Goal: Task Accomplishment & Management: Manage account settings

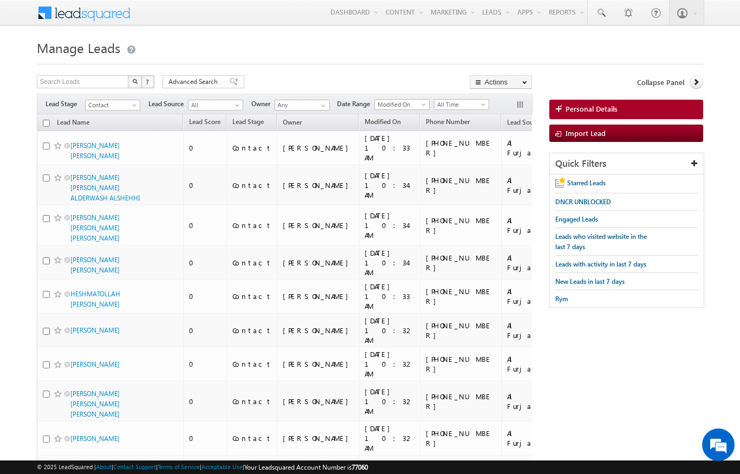
click at [49, 126] on input "checkbox" at bounding box center [46, 123] width 7 height 7
checkbox input "true"
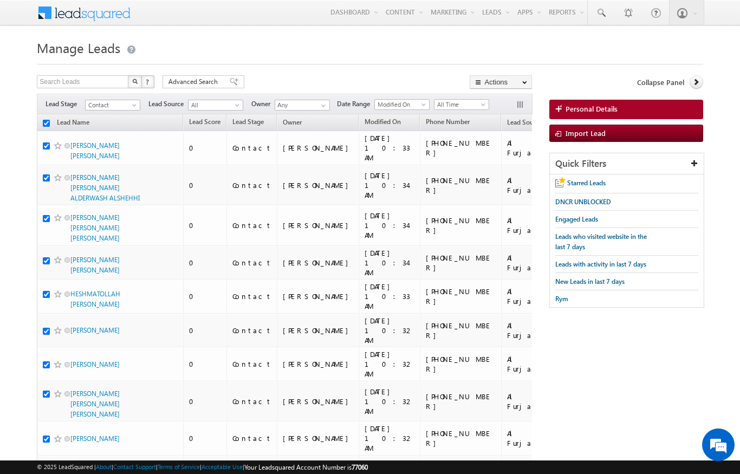
checkbox input "true"
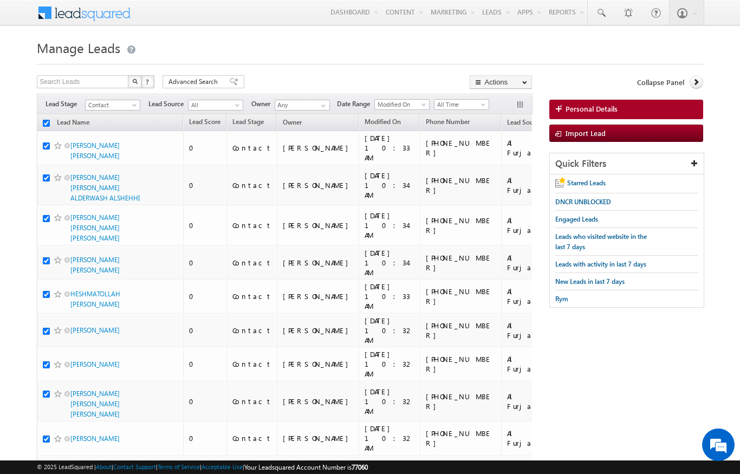
checkbox input "true"
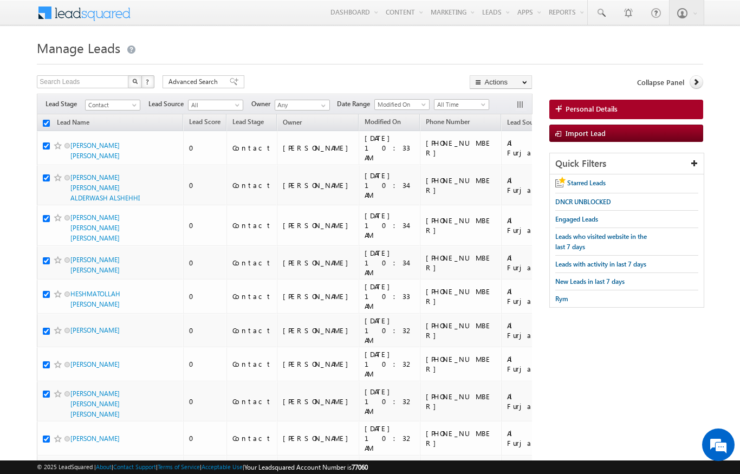
checkbox input "true"
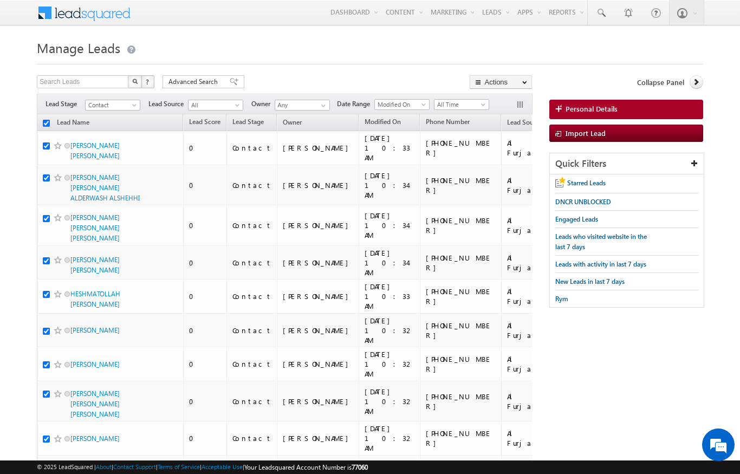
checkbox input "true"
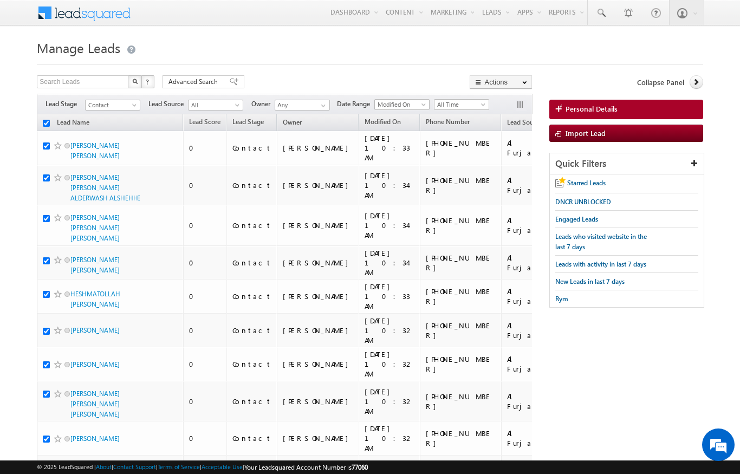
checkbox input "true"
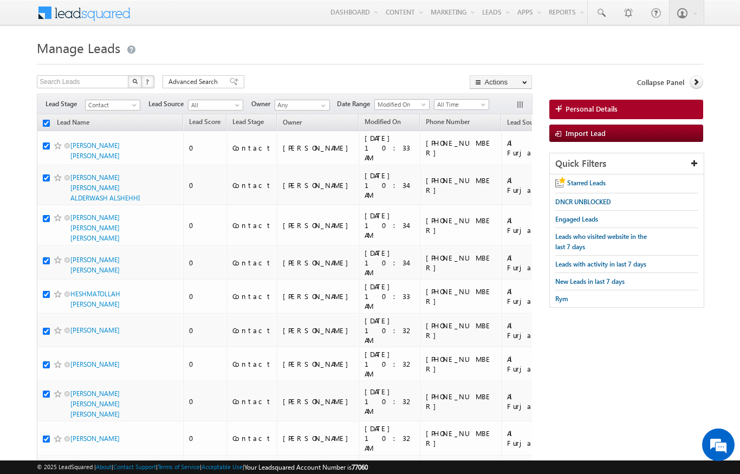
checkbox input "true"
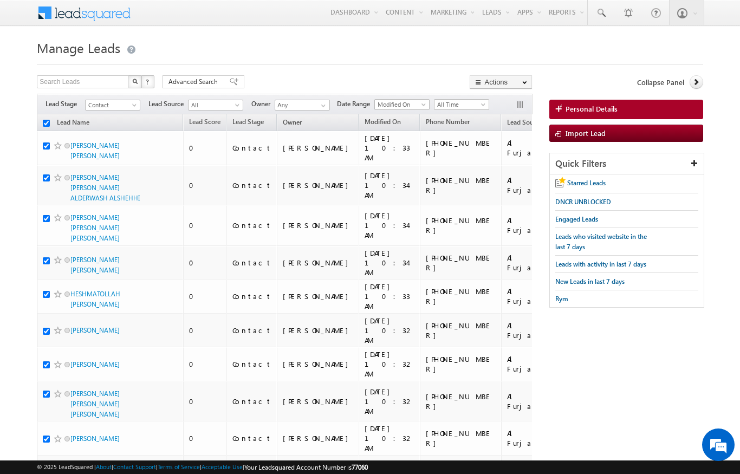
checkbox input "true"
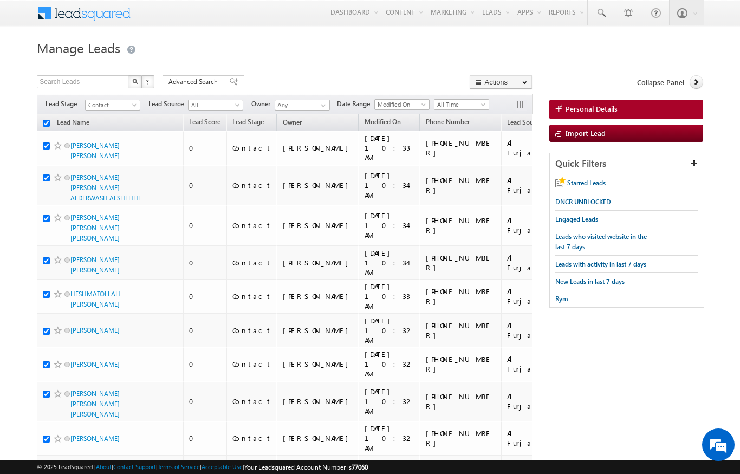
checkbox input "true"
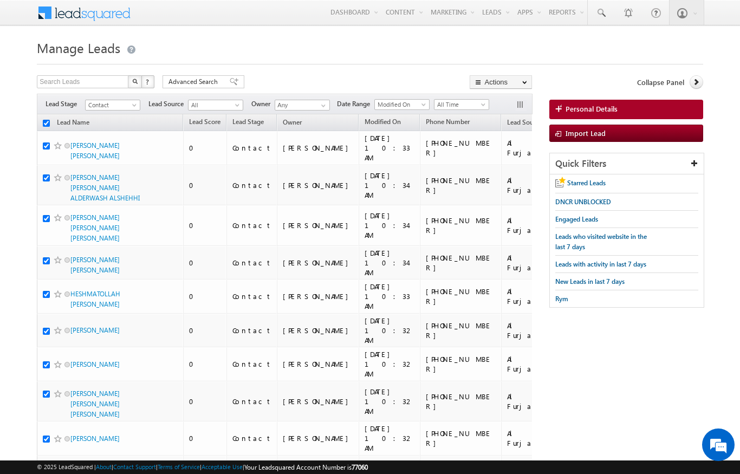
checkbox input "true"
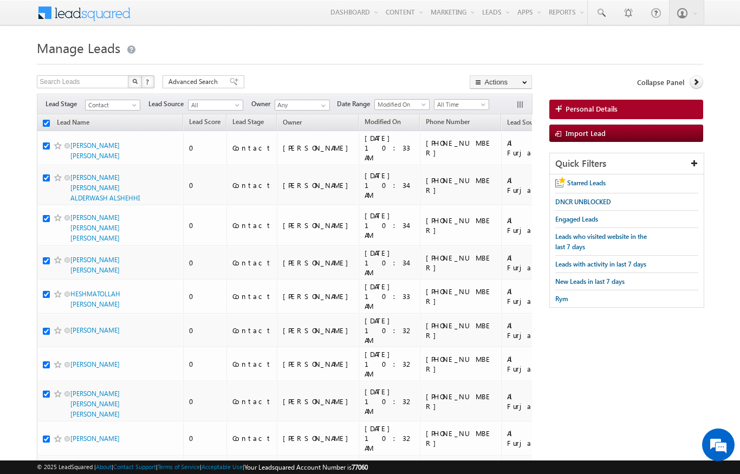
checkbox input "true"
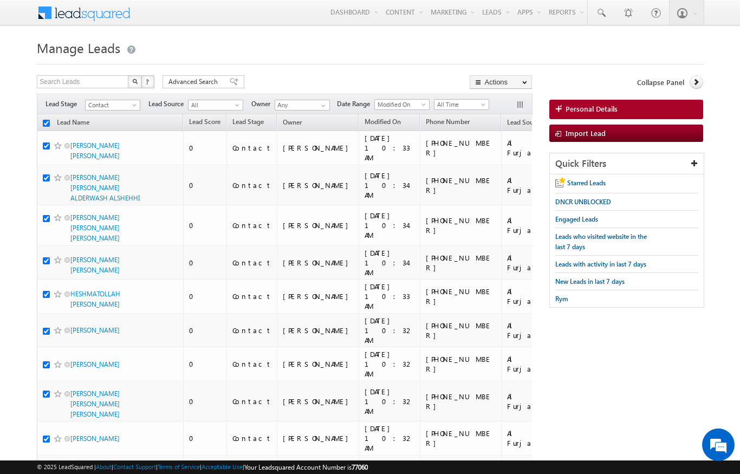
checkbox input "true"
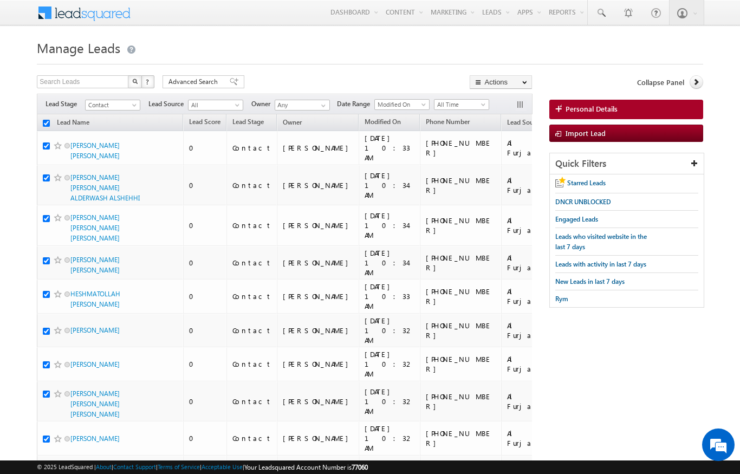
checkbox input "true"
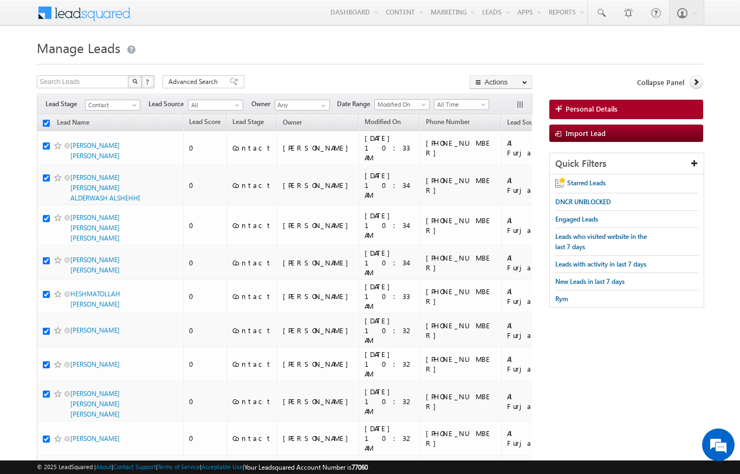
checkbox input "true"
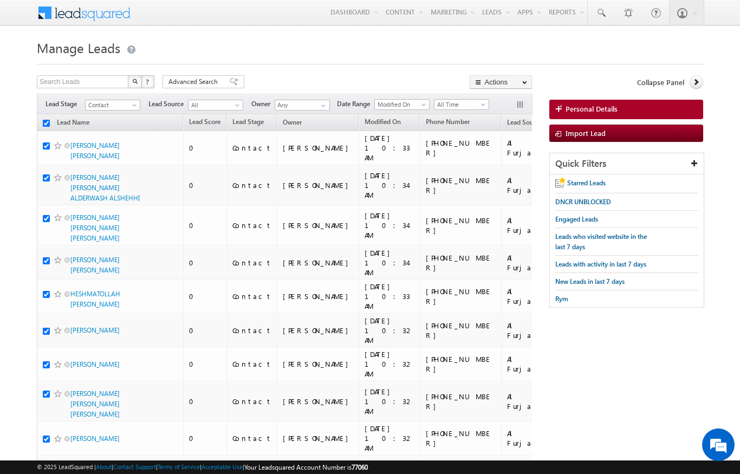
checkbox input "true"
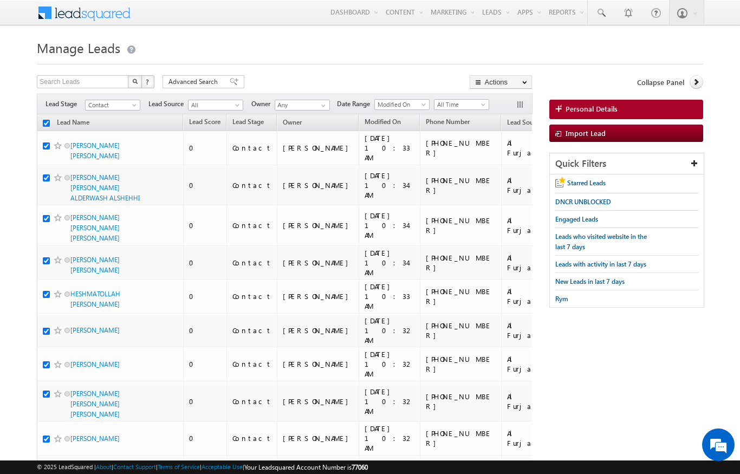
checkbox input "true"
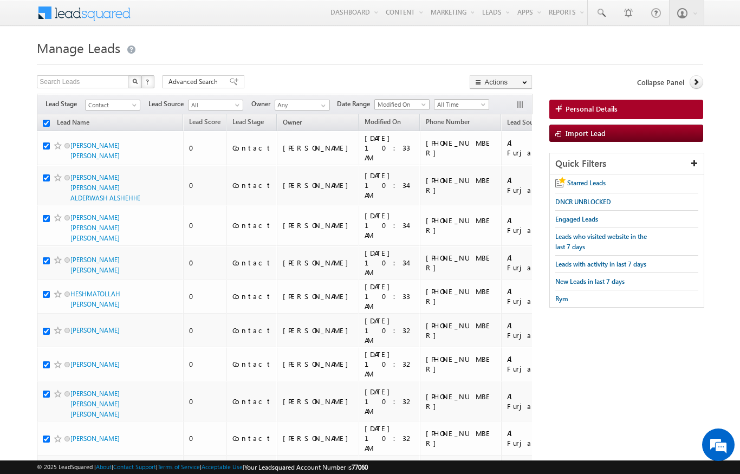
checkbox input "true"
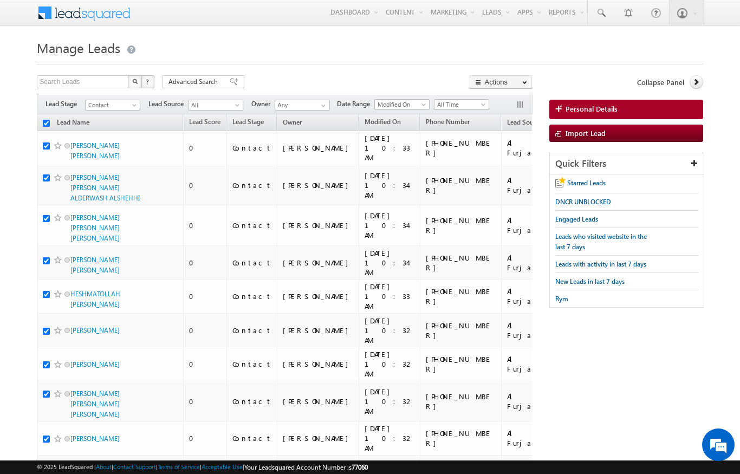
checkbox input "true"
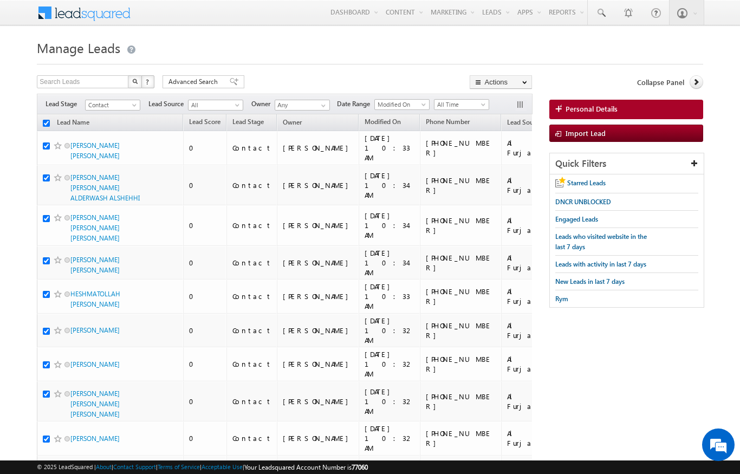
checkbox input "true"
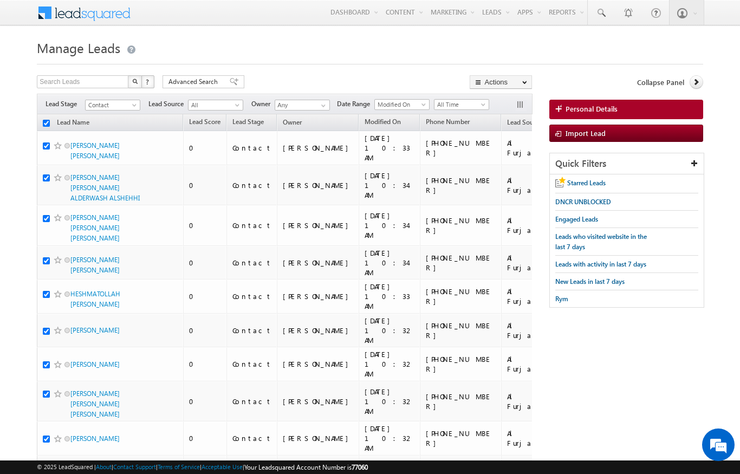
checkbox input "true"
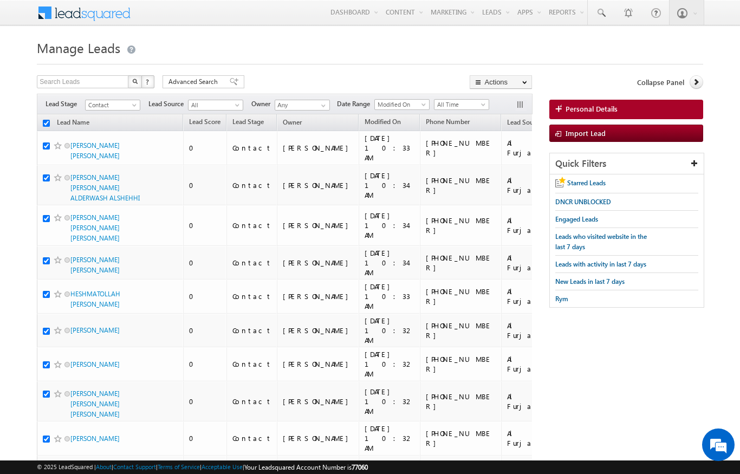
checkbox input "true"
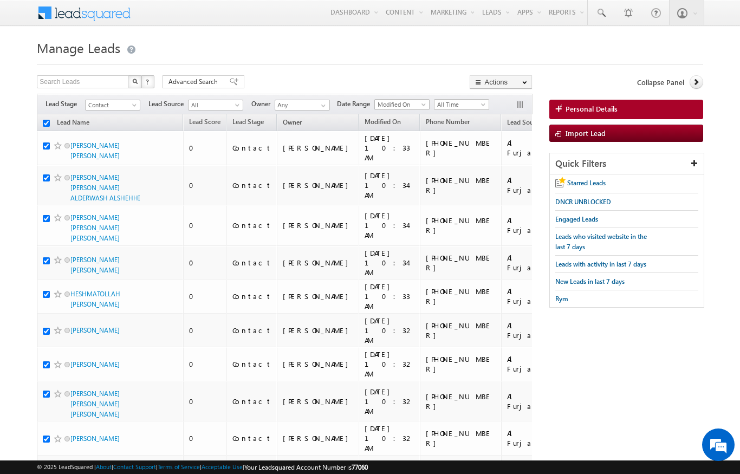
checkbox input "true"
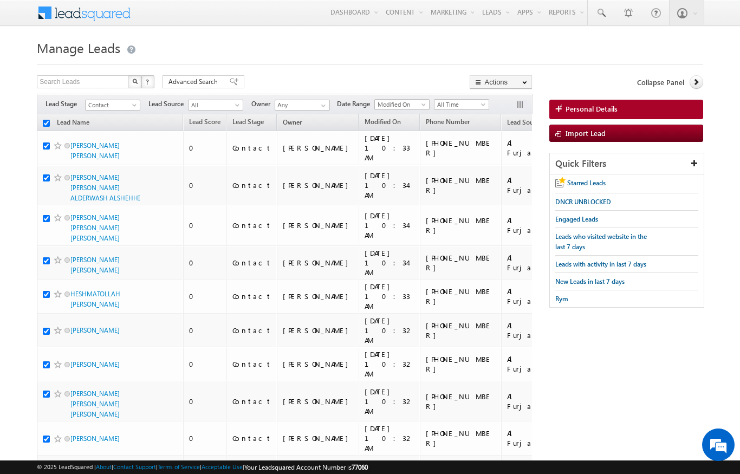
checkbox input "true"
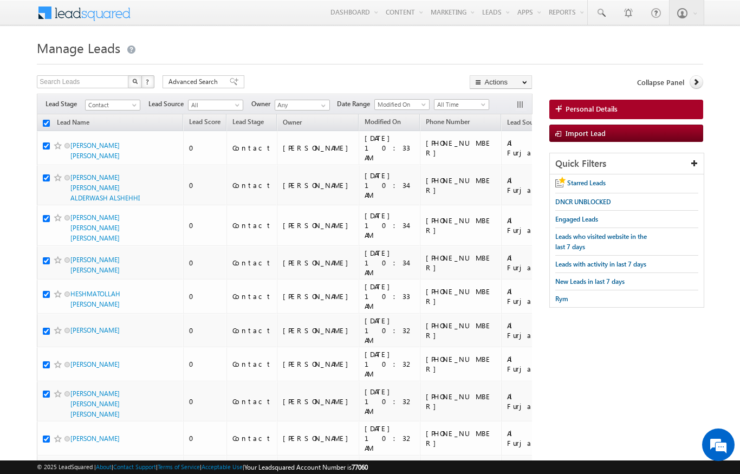
checkbox input "true"
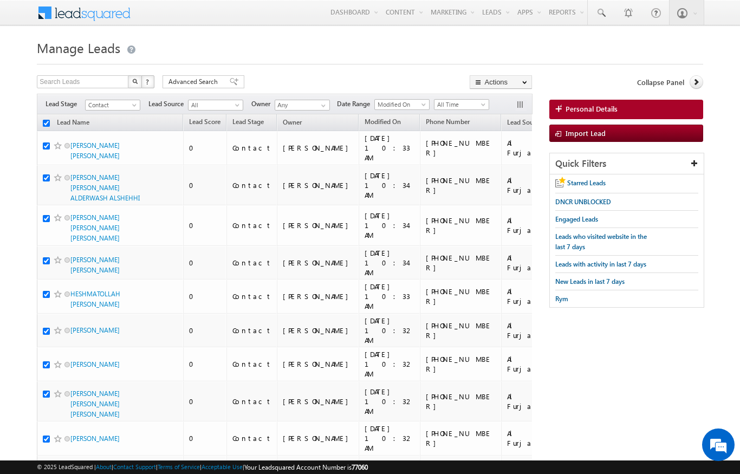
checkbox input "true"
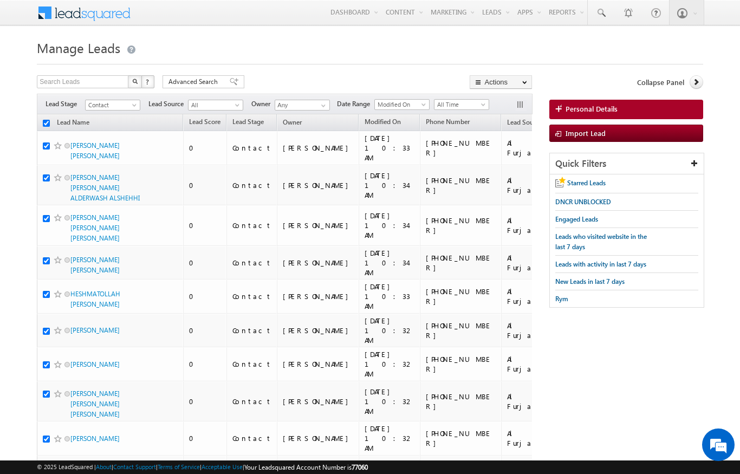
checkbox input "true"
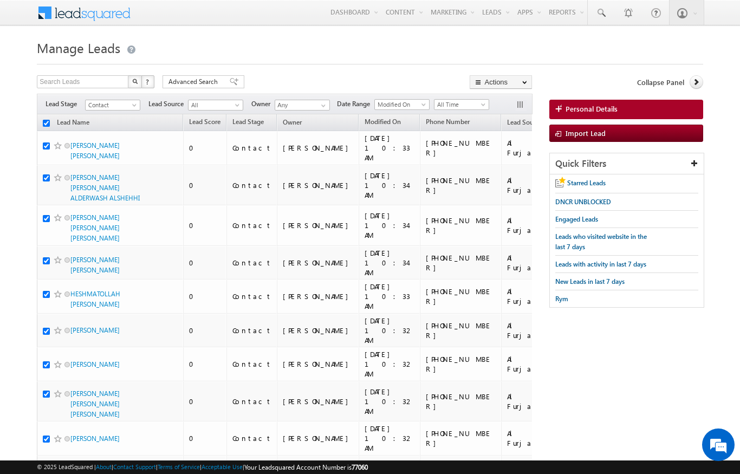
checkbox input "true"
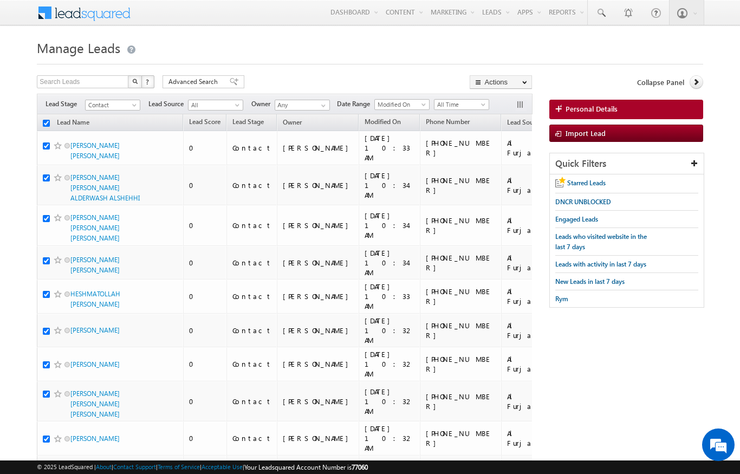
checkbox input "true"
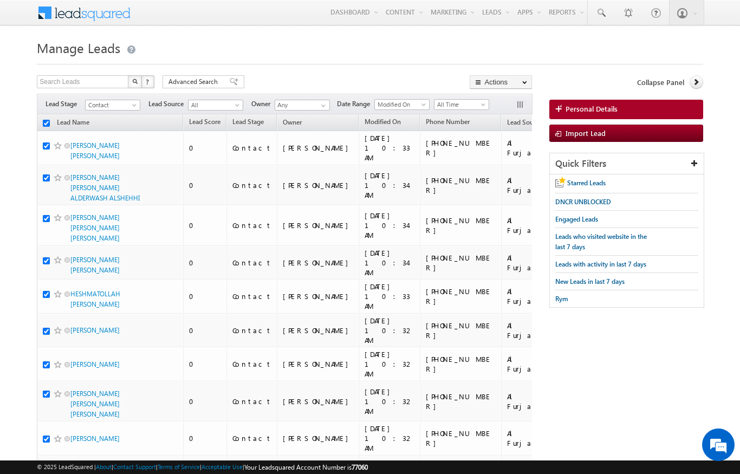
checkbox input "true"
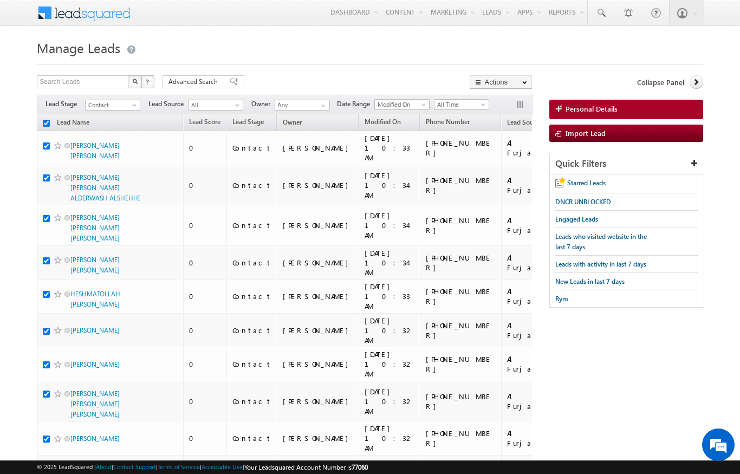
checkbox input "true"
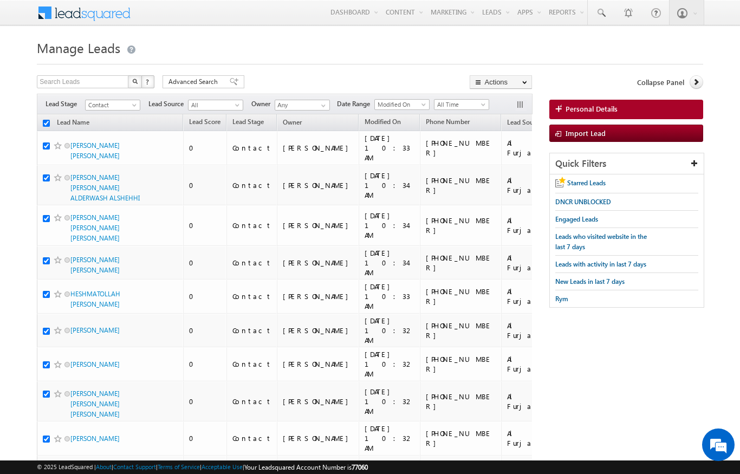
checkbox input "true"
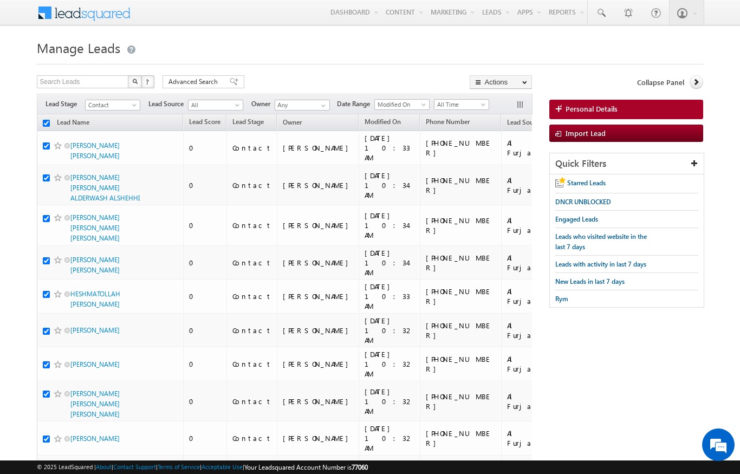
checkbox input "true"
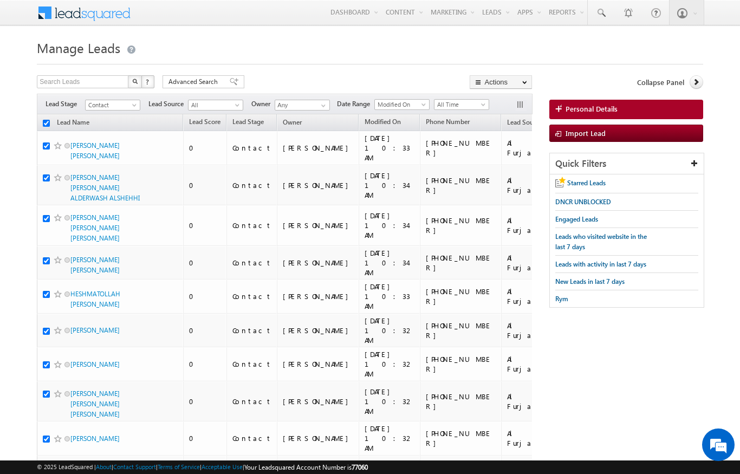
checkbox input "true"
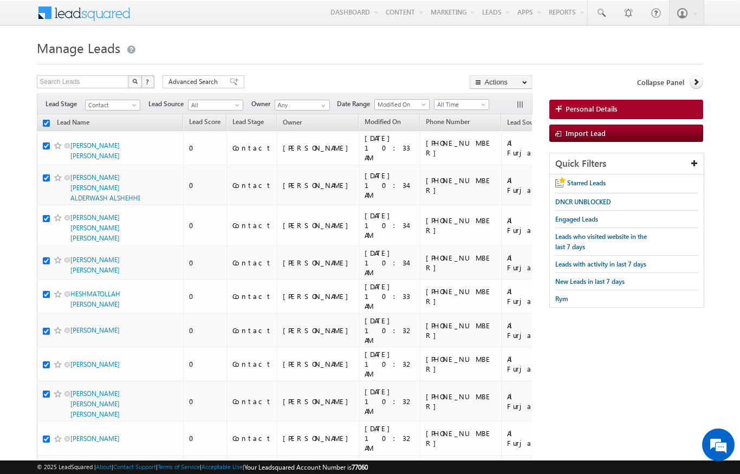
checkbox input "true"
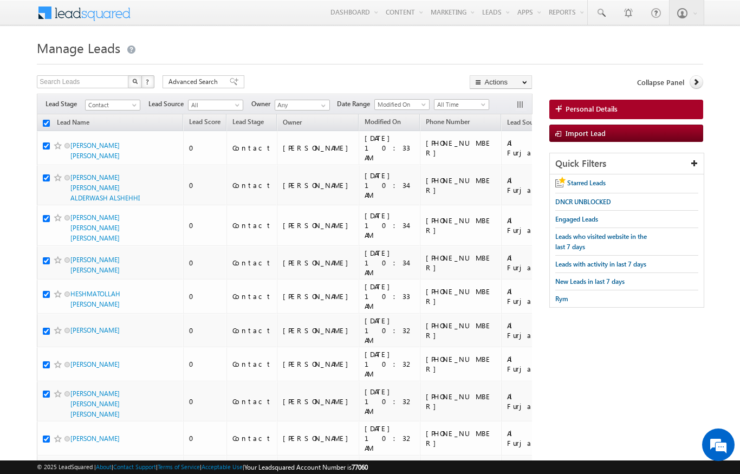
checkbox input "true"
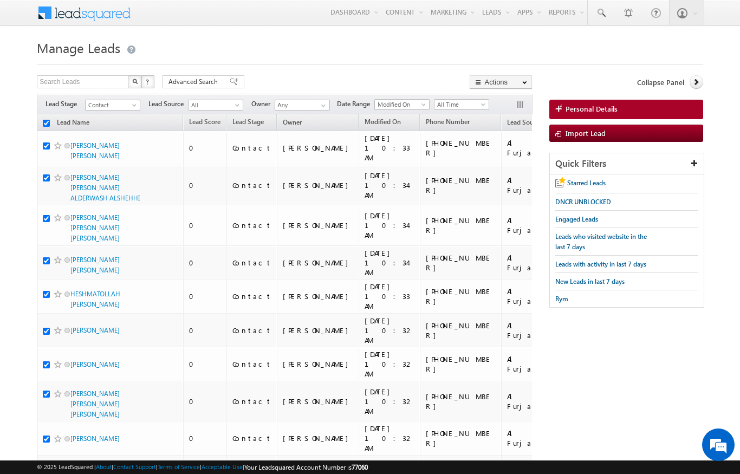
checkbox input "true"
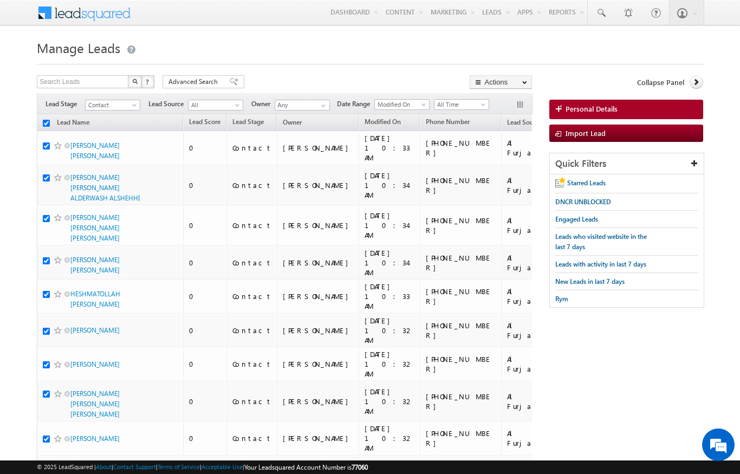
checkbox input "true"
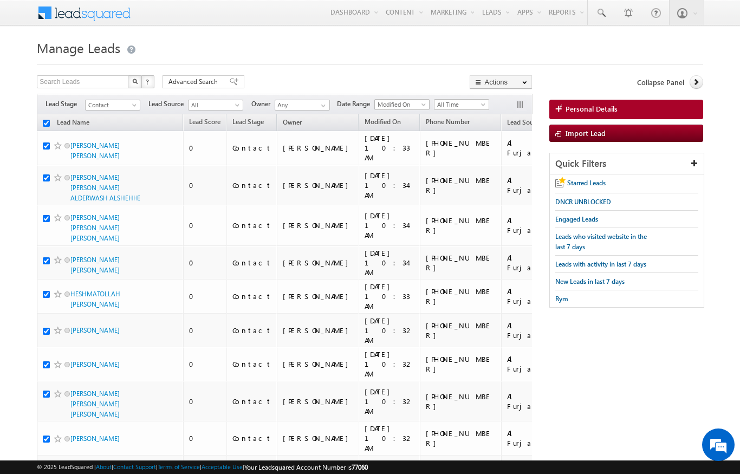
checkbox input "true"
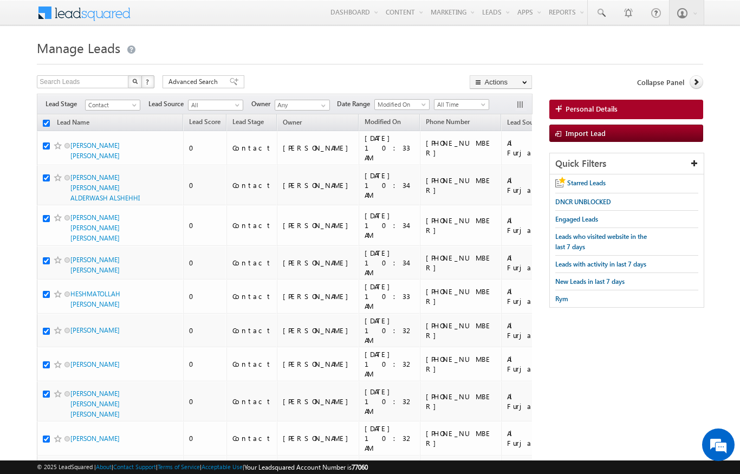
checkbox input "true"
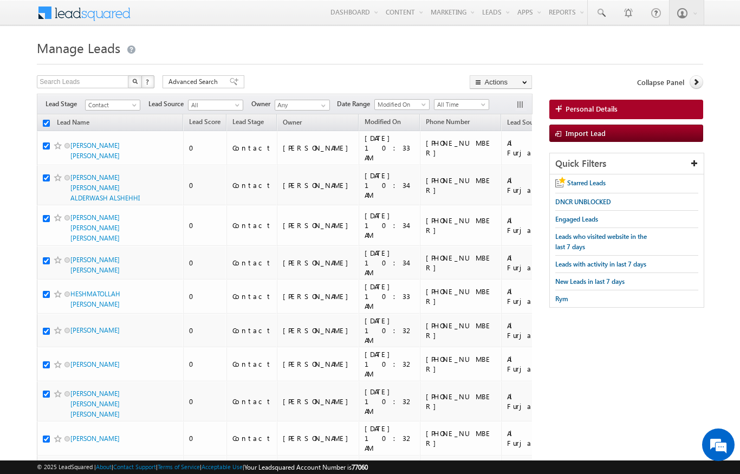
checkbox input "true"
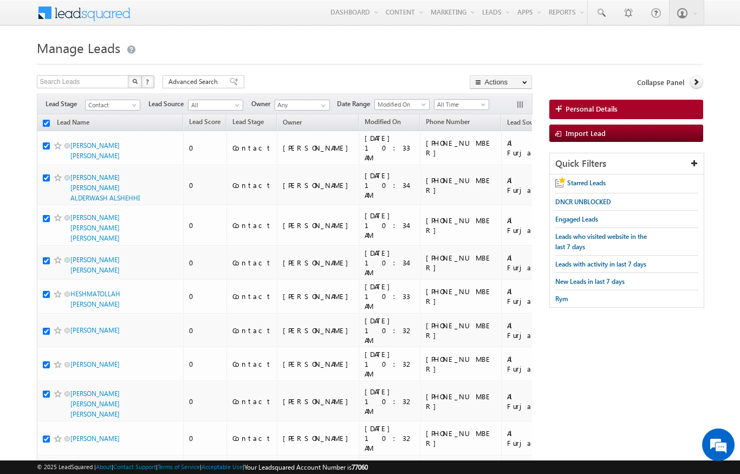
checkbox input "true"
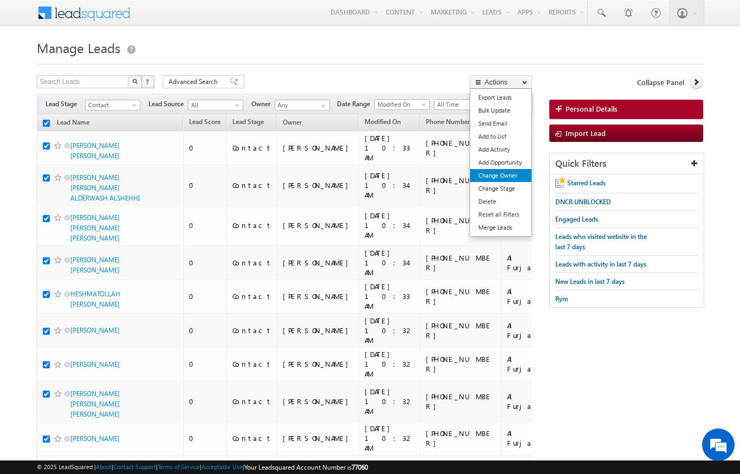
click at [513, 175] on link "Change Owner" at bounding box center [500, 175] width 61 height 13
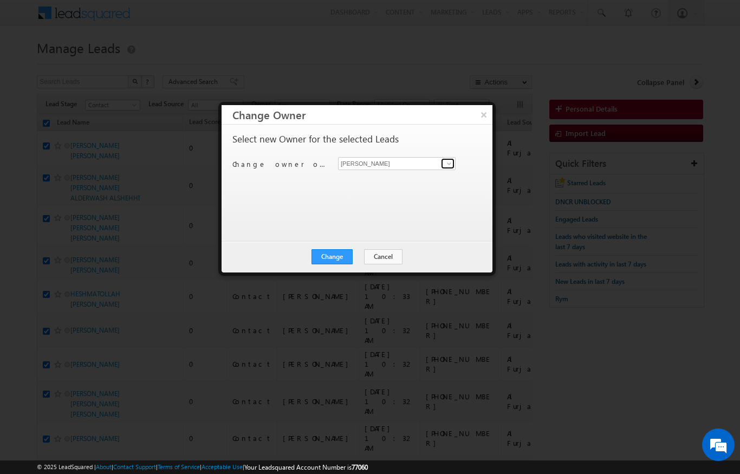
click at [443, 163] on link at bounding box center [448, 163] width 14 height 11
click at [401, 180] on span "[PERSON_NAME][EMAIL_ADDRESS][DOMAIN_NAME]" at bounding box center [391, 184] width 98 height 8
click at [339, 249] on button "Change" at bounding box center [332, 256] width 41 height 15
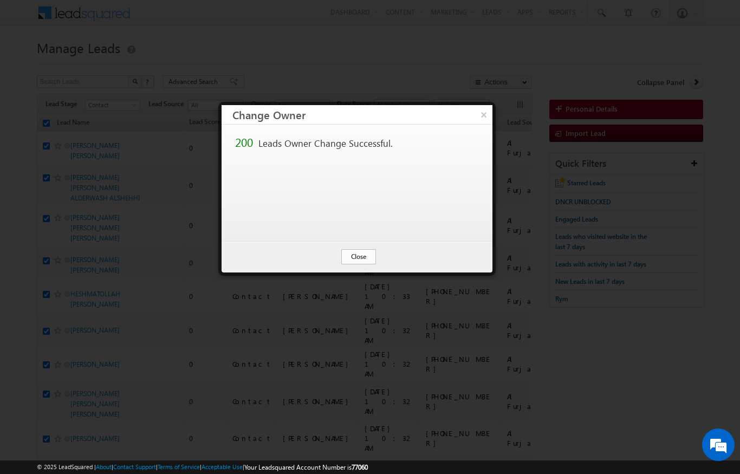
click at [361, 264] on button "Close" at bounding box center [358, 256] width 35 height 15
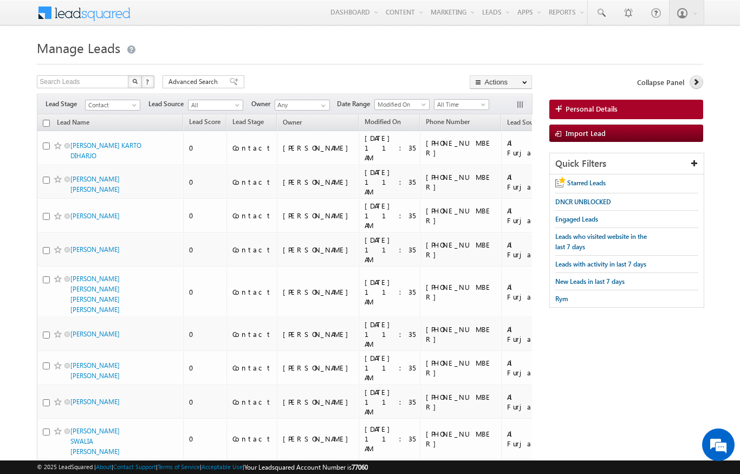
click at [695, 84] on icon at bounding box center [696, 82] width 8 height 8
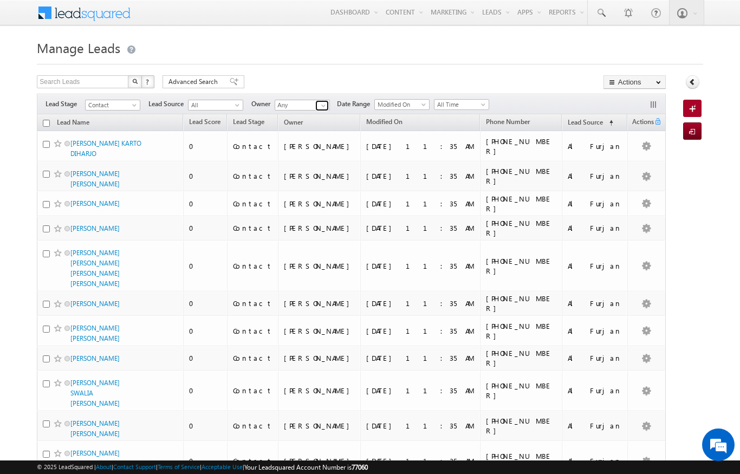
click at [320, 103] on span at bounding box center [323, 105] width 9 height 9
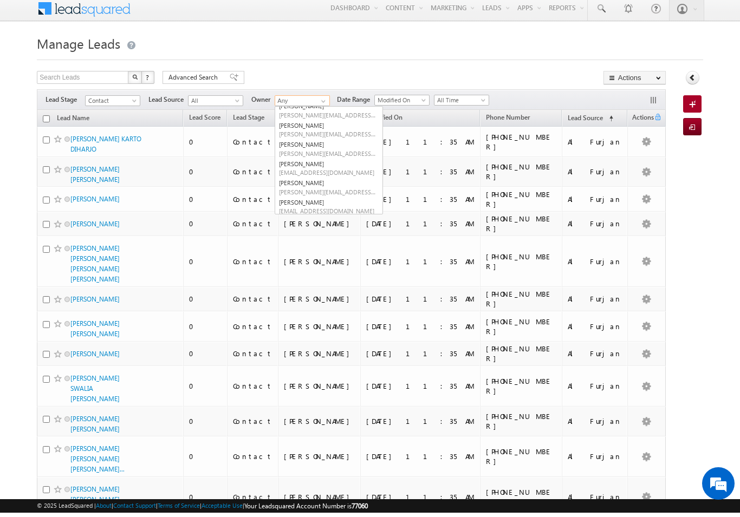
scroll to position [85, 0]
click at [292, 182] on link "[PERSON_NAME] [PERSON_NAME][EMAIL_ADDRESS][PERSON_NAME][DOMAIN_NAME]" at bounding box center [329, 192] width 108 height 21
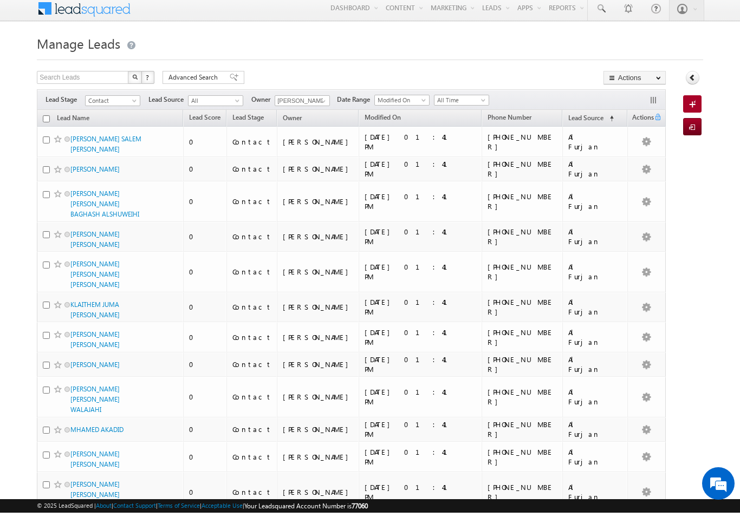
click at [46, 120] on input "checkbox" at bounding box center [46, 123] width 7 height 7
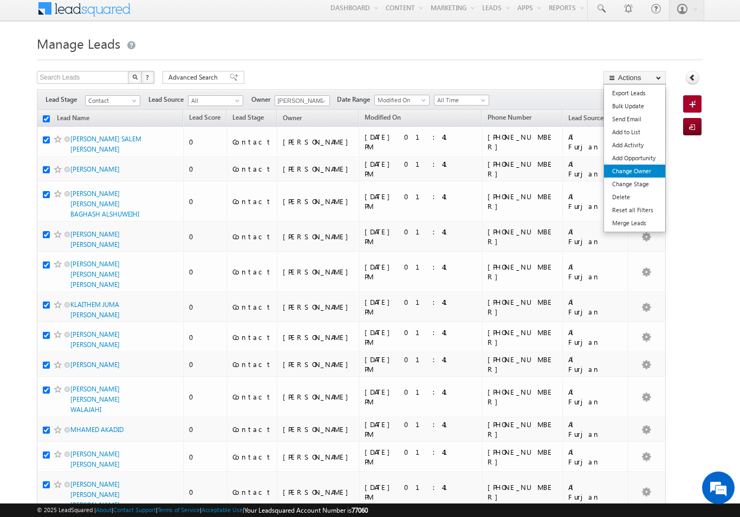
click at [641, 171] on link "Change Owner" at bounding box center [634, 171] width 61 height 13
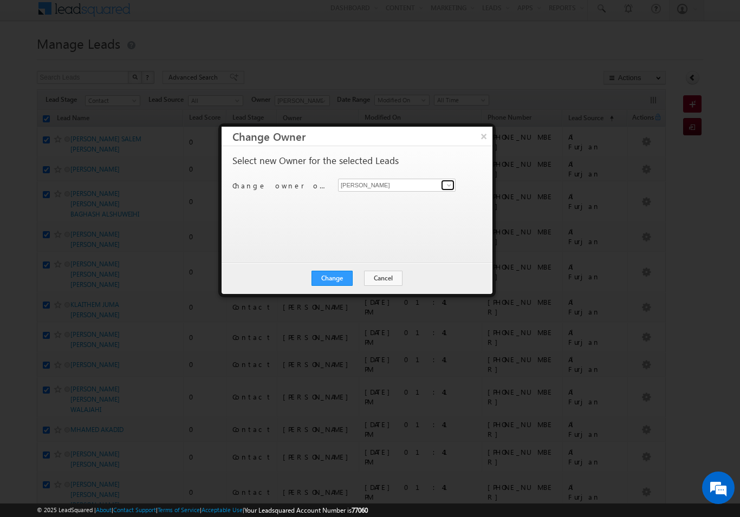
click at [446, 190] on link at bounding box center [448, 185] width 14 height 11
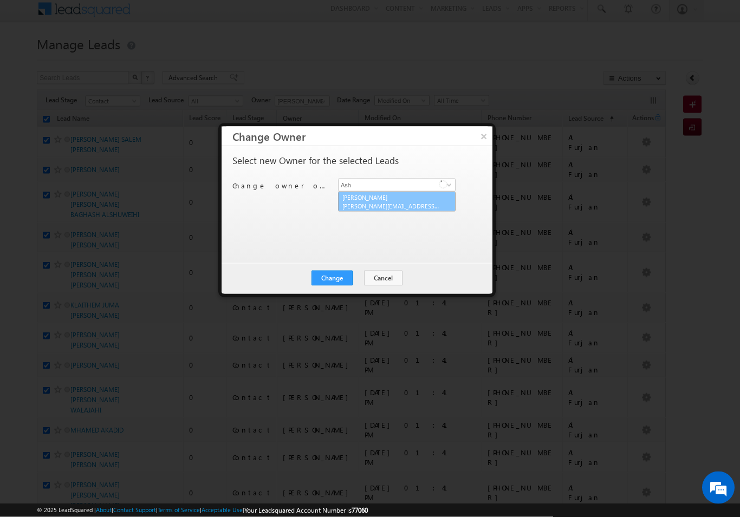
click at [422, 209] on div "Select new Owner for the selected Leads Change owner of 200 leads to [PERSON_NA…" at bounding box center [355, 199] width 247 height 87
click at [336, 276] on button "Change" at bounding box center [332, 278] width 41 height 15
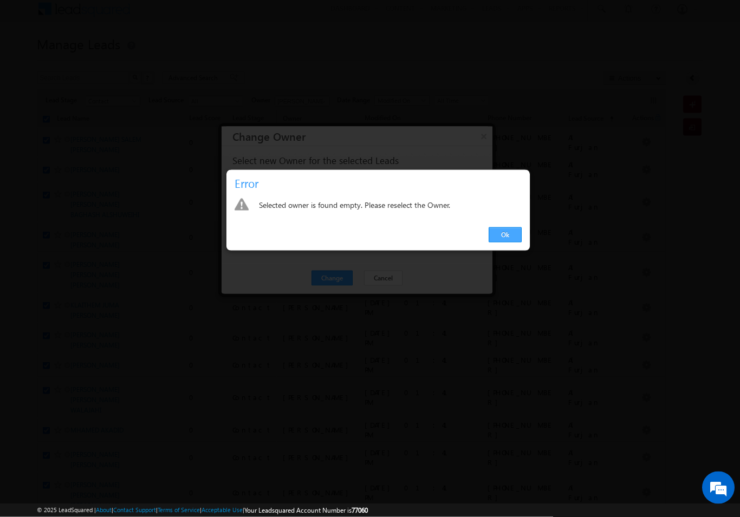
scroll to position [4, 0]
click at [505, 235] on link "Ok" at bounding box center [505, 235] width 33 height 15
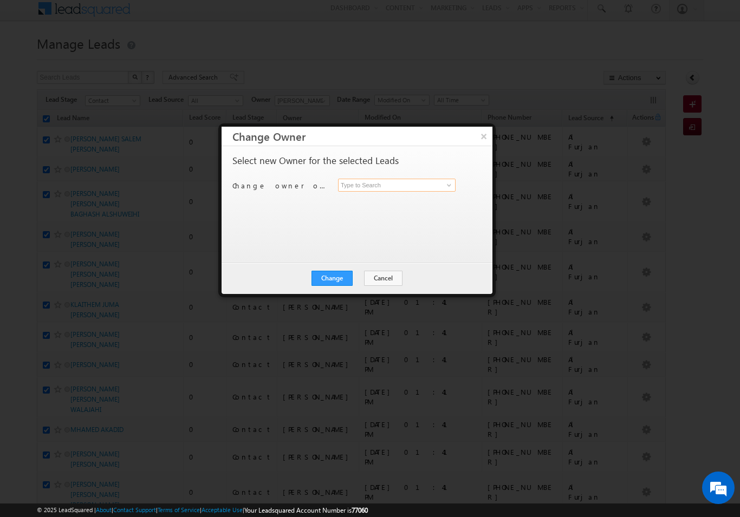
click at [425, 180] on input at bounding box center [397, 185] width 118 height 13
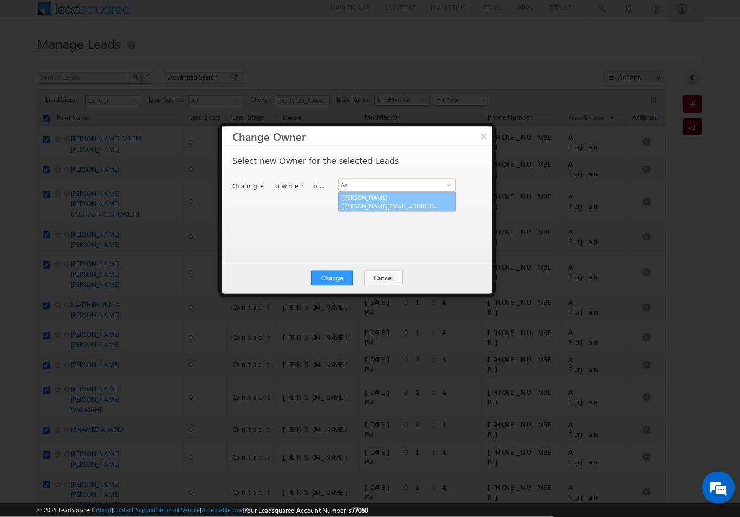
click at [402, 199] on link "[PERSON_NAME] [PERSON_NAME][EMAIL_ADDRESS][DOMAIN_NAME]" at bounding box center [397, 202] width 118 height 21
click at [343, 283] on button "Change" at bounding box center [332, 278] width 41 height 15
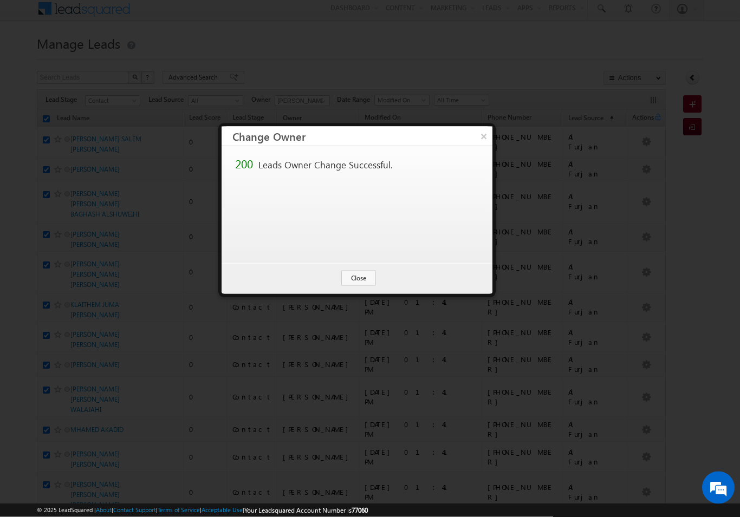
scroll to position [4, 0]
click at [363, 285] on button "Close" at bounding box center [358, 278] width 35 height 15
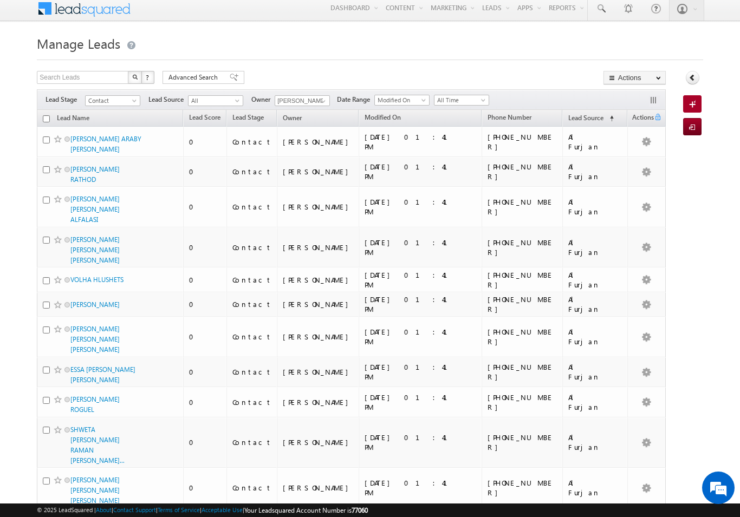
click at [47, 116] on input "checkbox" at bounding box center [46, 118] width 7 height 7
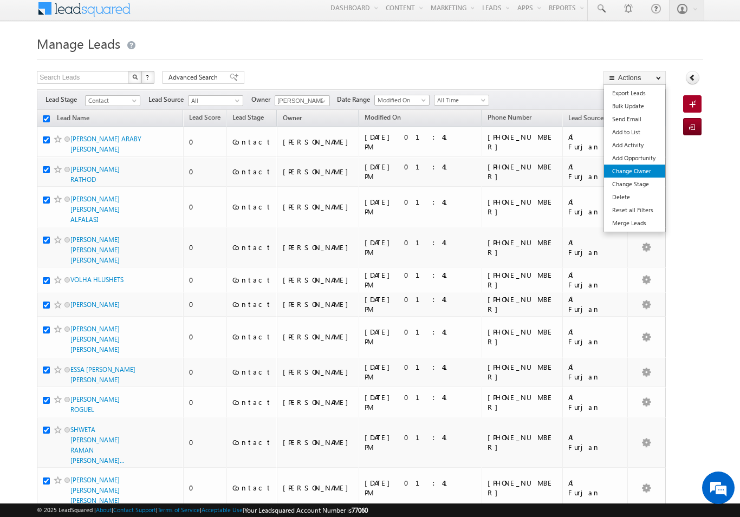
click at [646, 174] on link "Change Owner" at bounding box center [634, 171] width 61 height 13
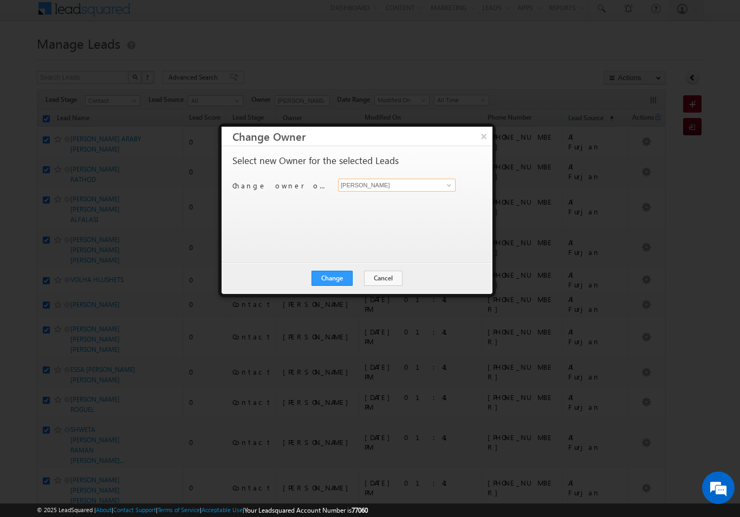
click at [438, 184] on input "[PERSON_NAME]" at bounding box center [397, 185] width 118 height 13
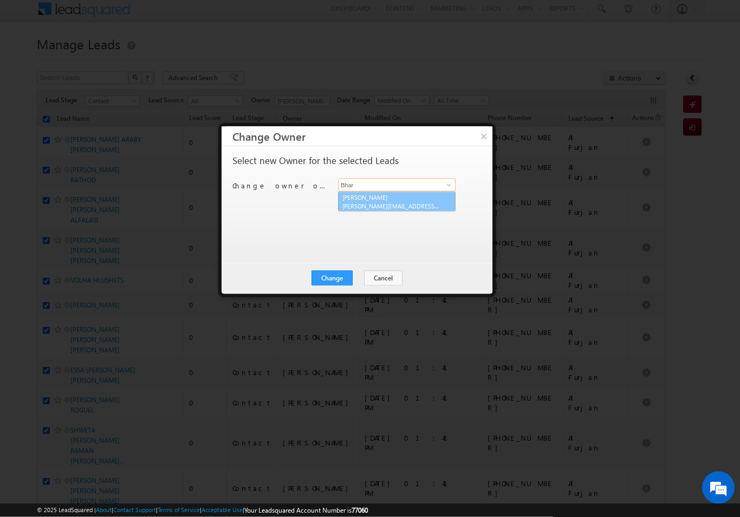
click at [404, 204] on span "[PERSON_NAME][EMAIL_ADDRESS][DOMAIN_NAME]" at bounding box center [391, 206] width 98 height 8
click at [333, 285] on button "Change" at bounding box center [332, 278] width 41 height 15
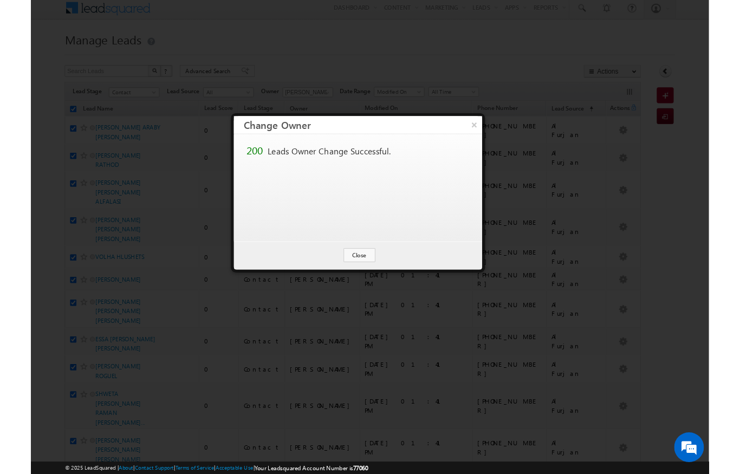
scroll to position [48, 0]
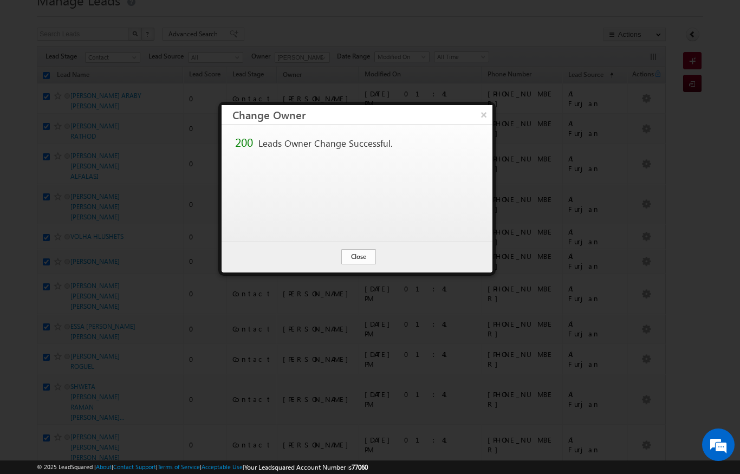
click at [353, 255] on button "Close" at bounding box center [358, 256] width 35 height 15
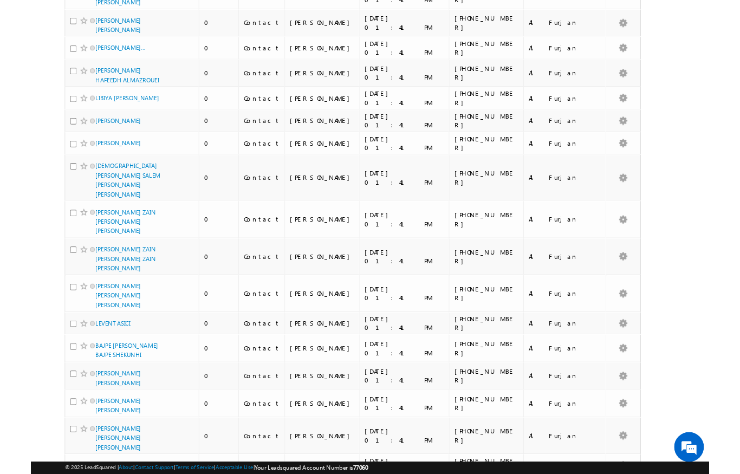
scroll to position [0, 0]
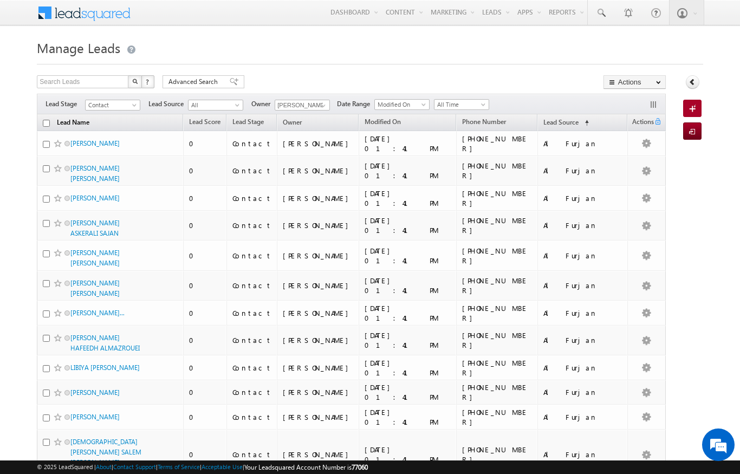
click at [53, 127] on link "Lead Name (sorted descending)" at bounding box center [72, 123] width 43 height 14
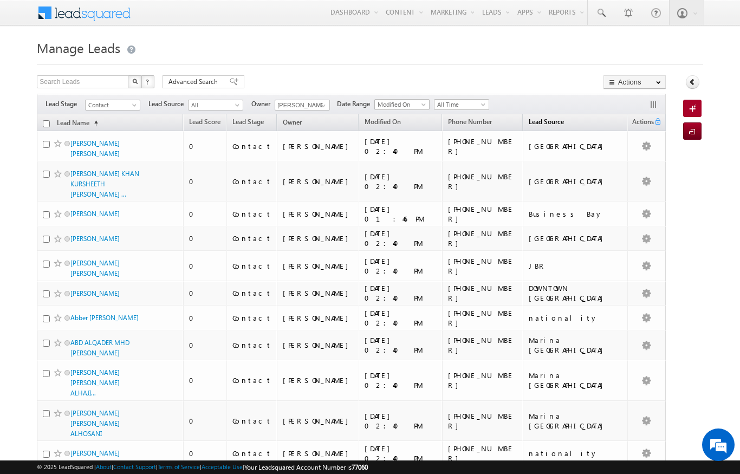
click at [564, 125] on span "Lead Source" at bounding box center [546, 122] width 35 height 8
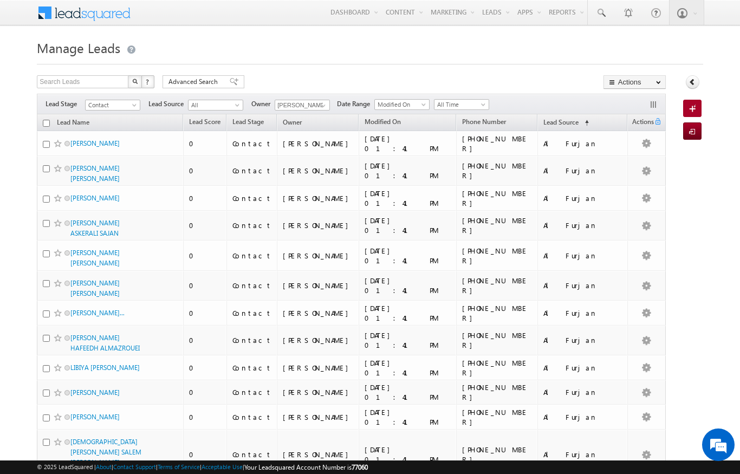
click at [46, 121] on input "checkbox" at bounding box center [46, 123] width 7 height 7
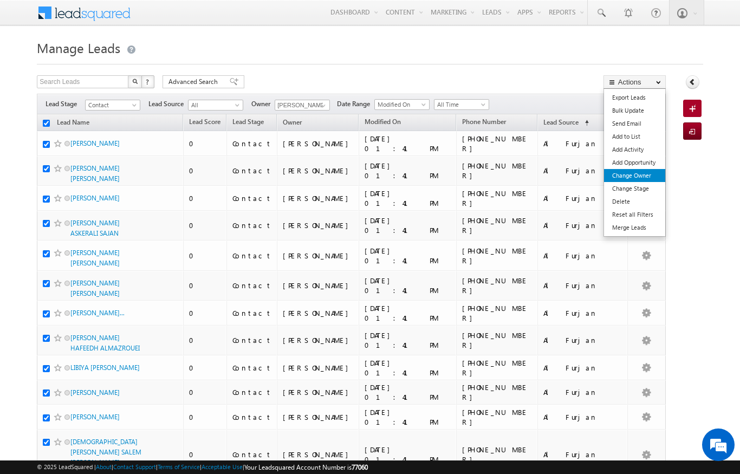
click at [640, 172] on link "Change Owner" at bounding box center [634, 175] width 61 height 13
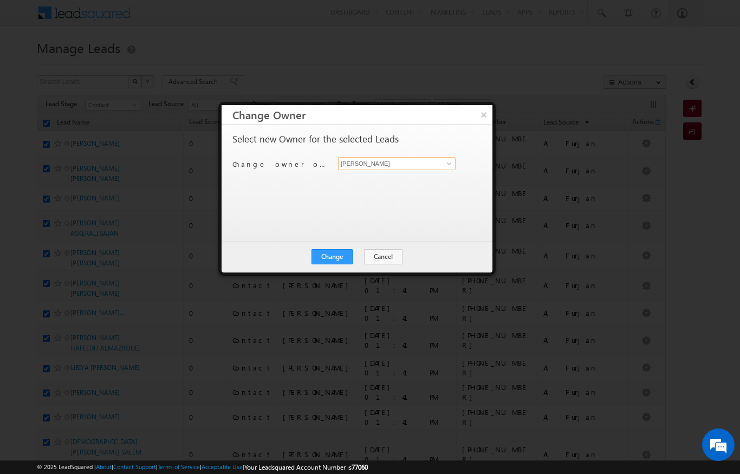
click at [455, 165] on input "[PERSON_NAME]" at bounding box center [397, 163] width 118 height 13
click at [379, 187] on span "[PERSON_NAME][EMAIL_ADDRESS][DOMAIN_NAME]" at bounding box center [391, 184] width 98 height 8
click at [329, 259] on button "Change" at bounding box center [332, 256] width 41 height 15
click at [364, 254] on button "Close" at bounding box center [358, 256] width 35 height 15
